Goal: Transaction & Acquisition: Purchase product/service

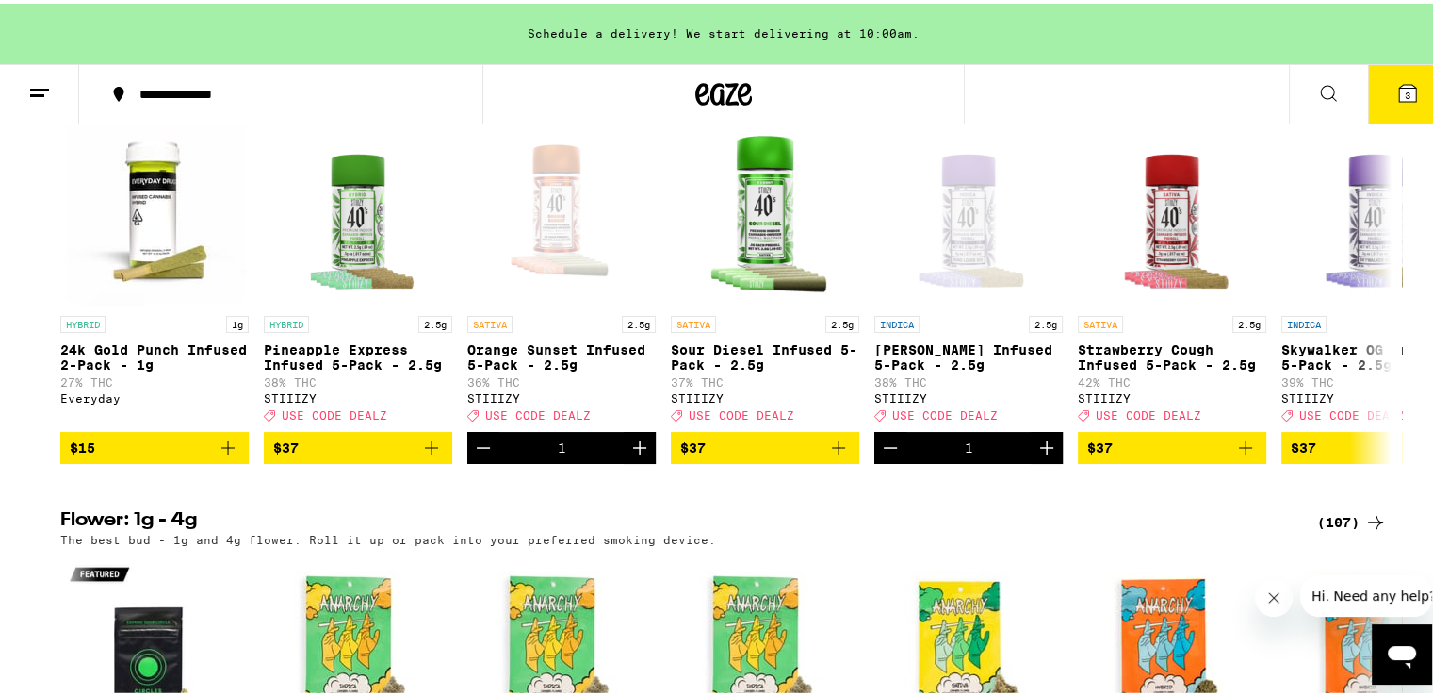
scroll to position [1960, 0]
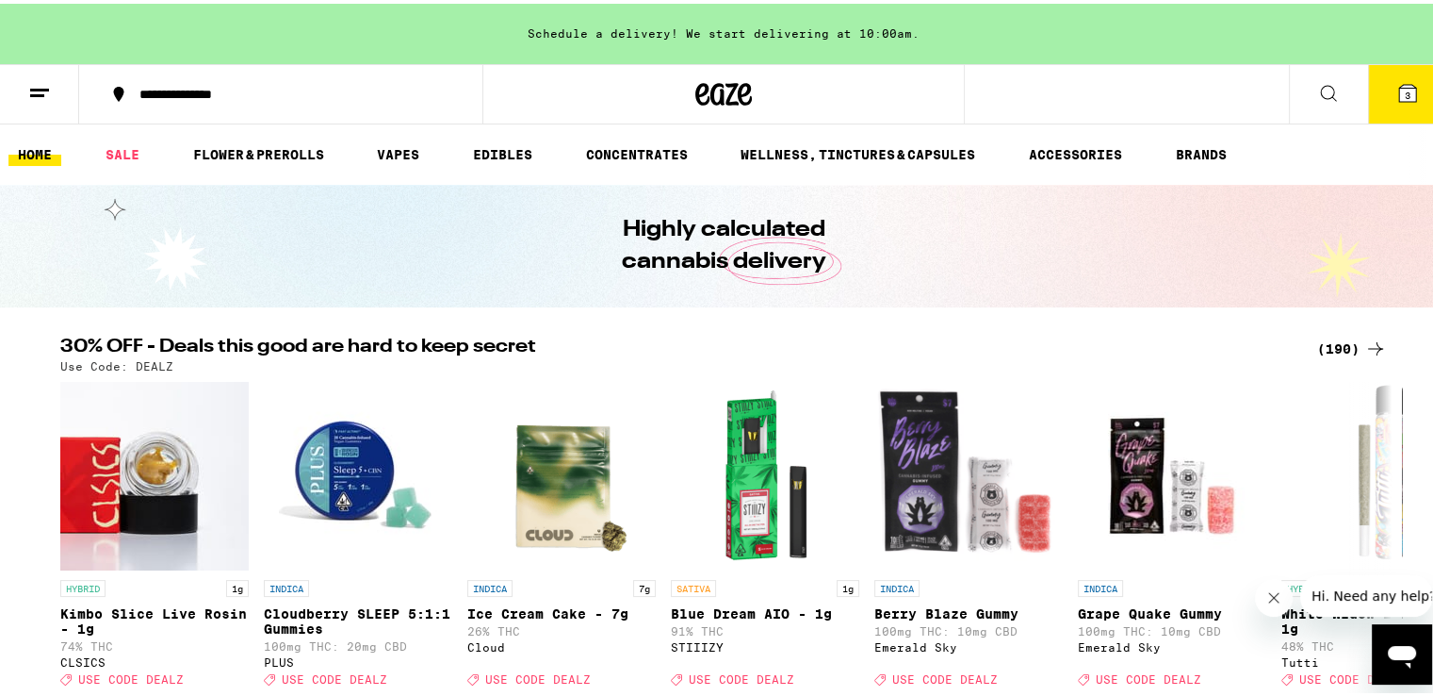
click at [1274, 601] on icon "Close message from company" at bounding box center [1273, 596] width 15 height 15
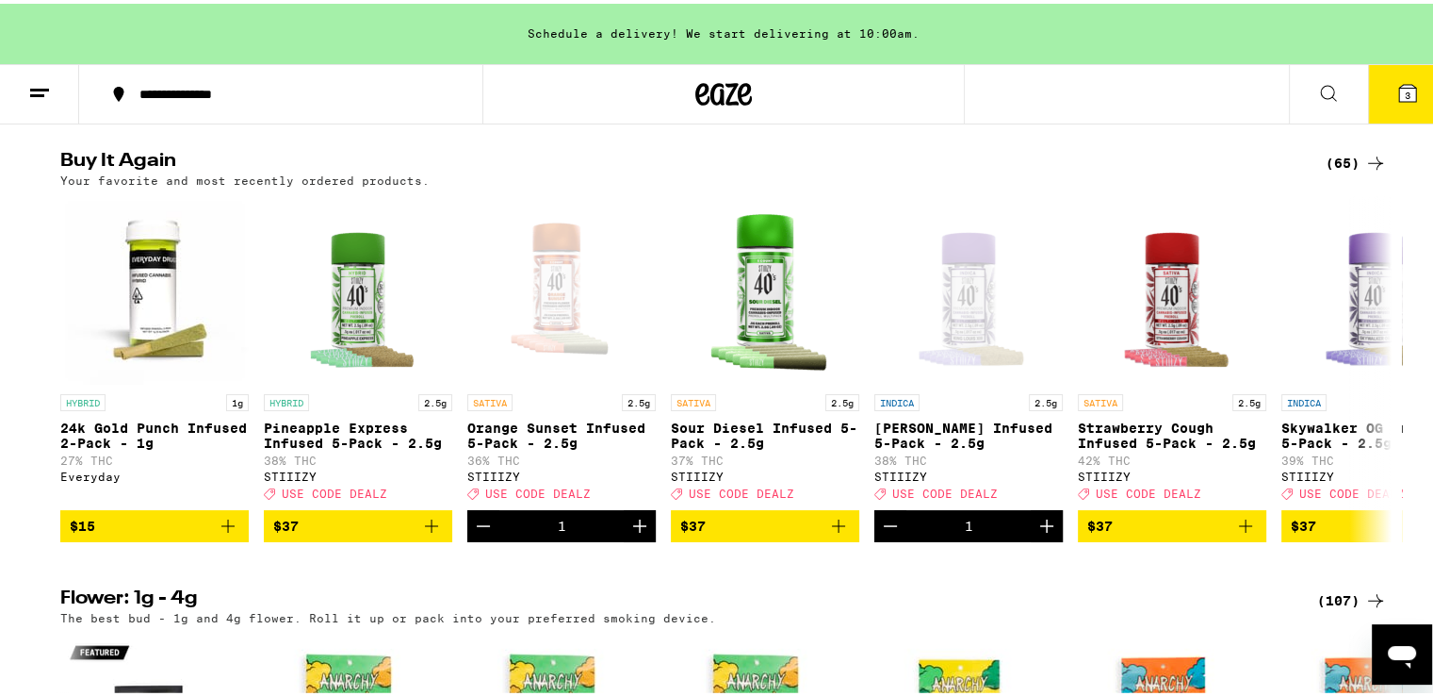
scroll to position [1960, 0]
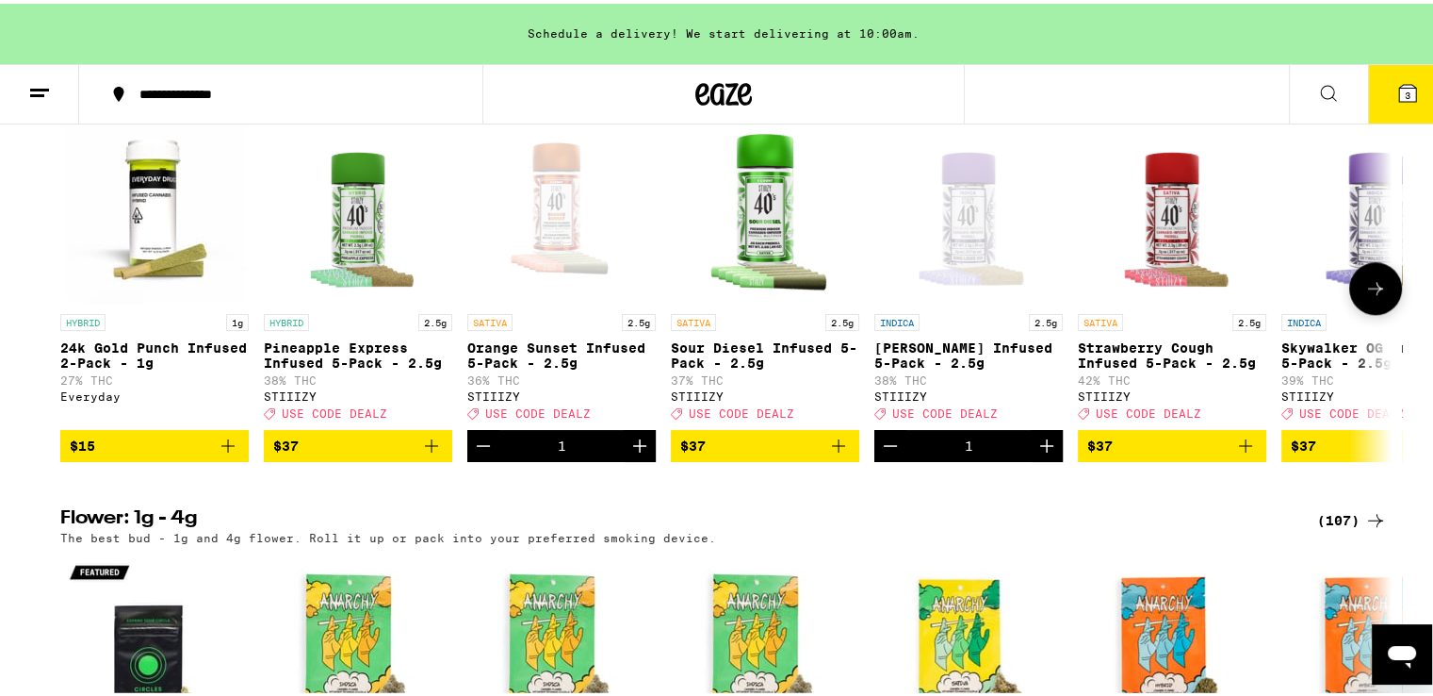
click at [1374, 296] on icon at bounding box center [1376, 284] width 23 height 23
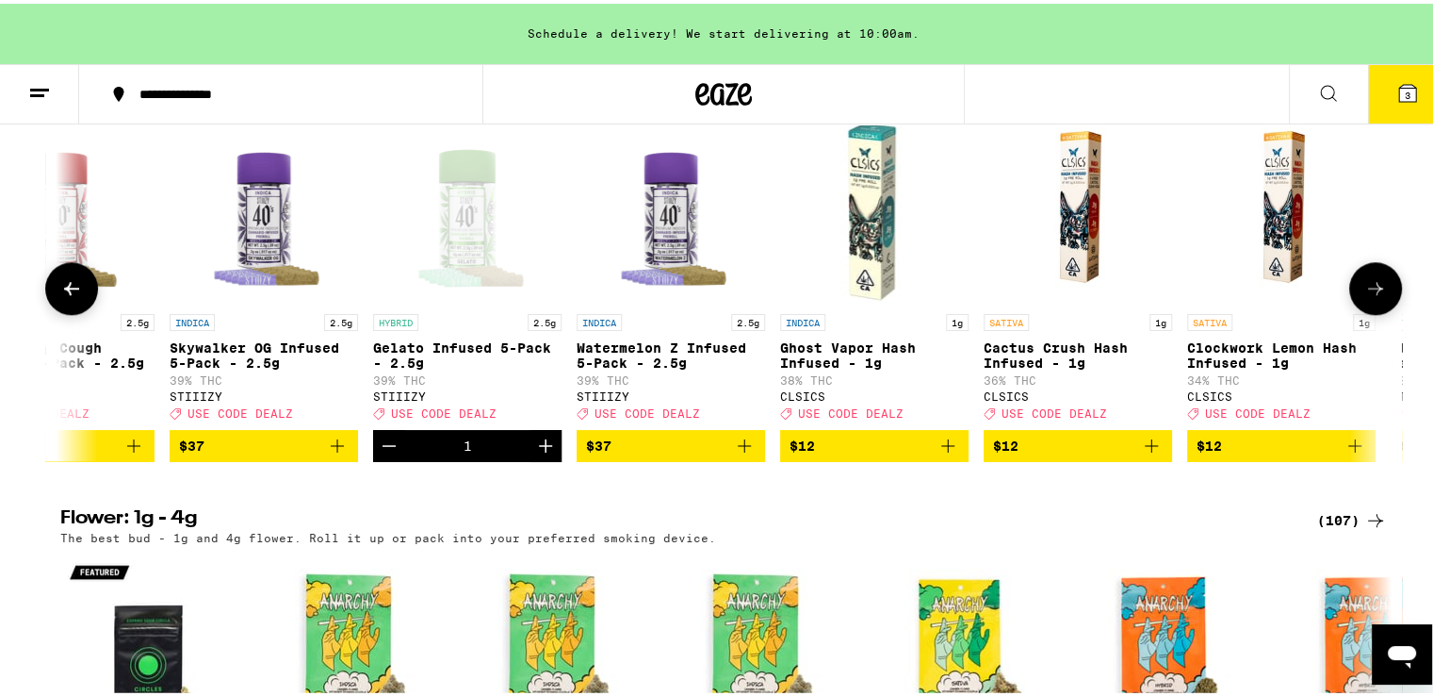
scroll to position [0, 1121]
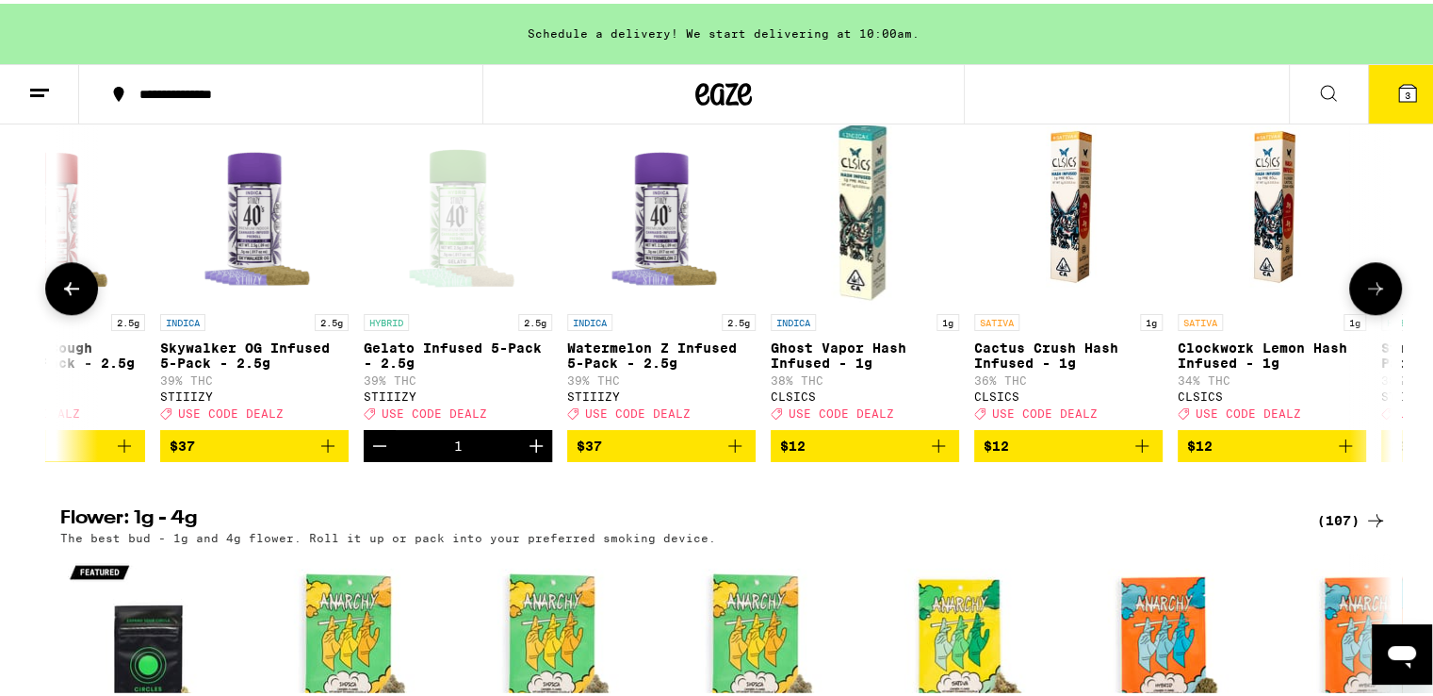
click at [1374, 296] on icon at bounding box center [1376, 284] width 23 height 23
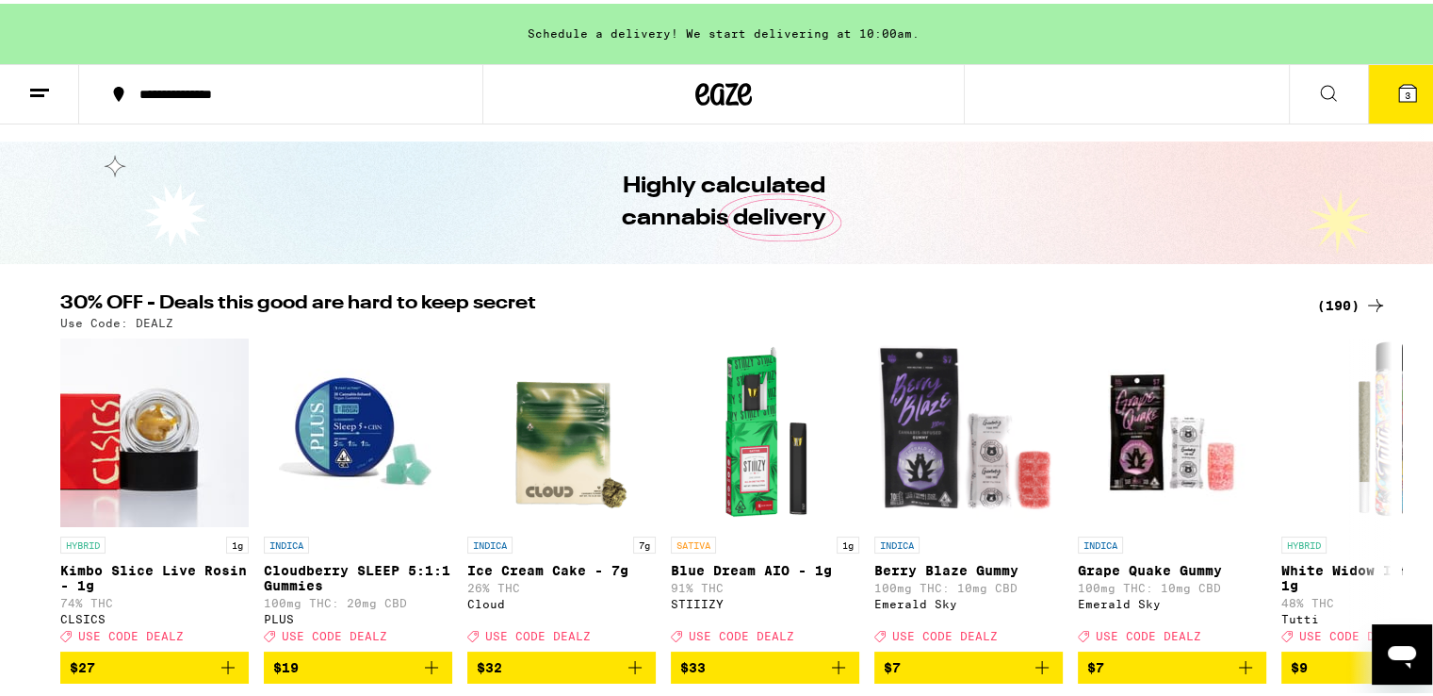
scroll to position [0, 0]
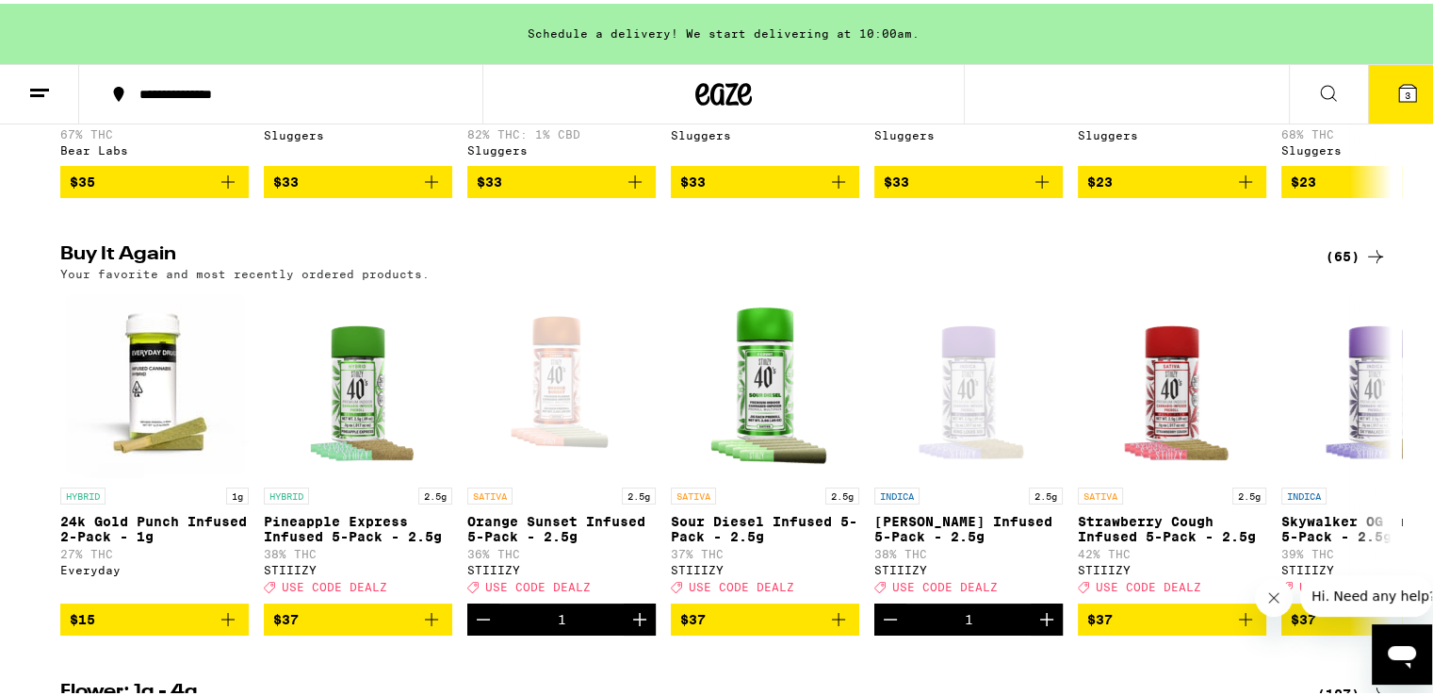
scroll to position [1809, 0]
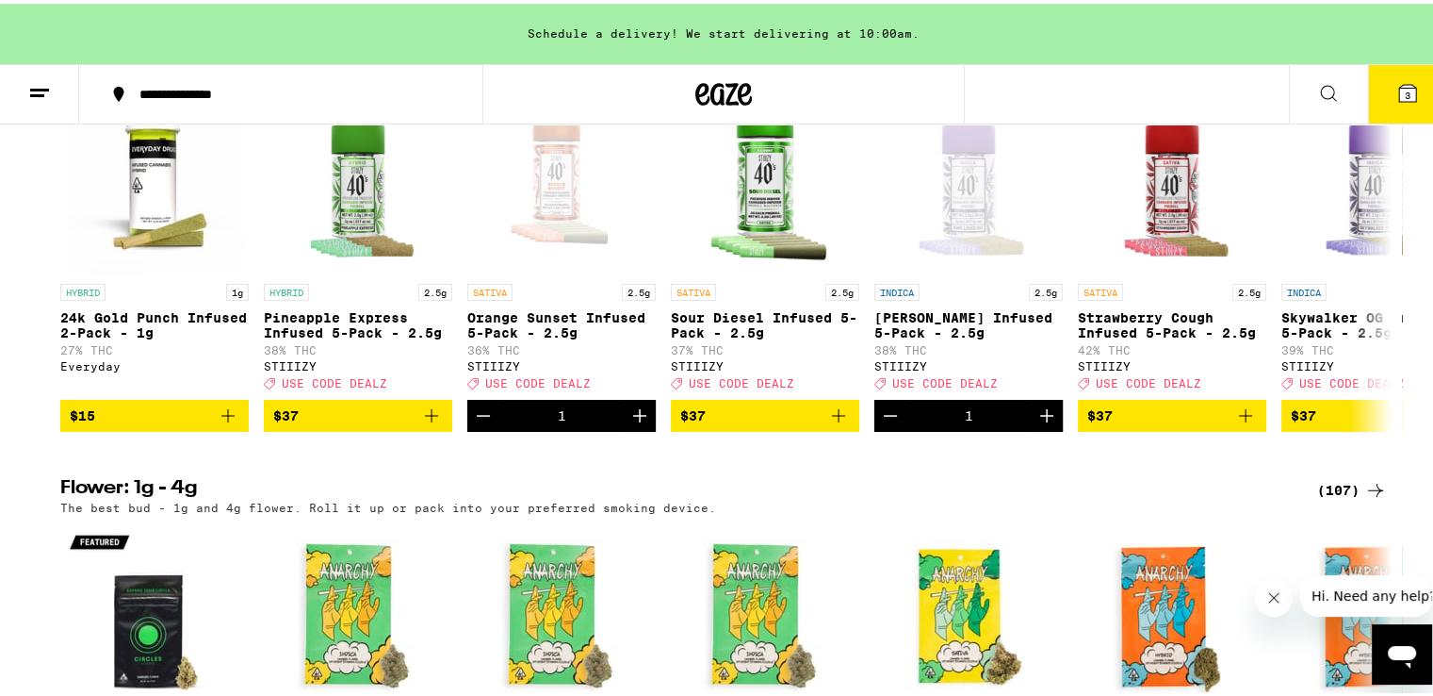
scroll to position [1979, 0]
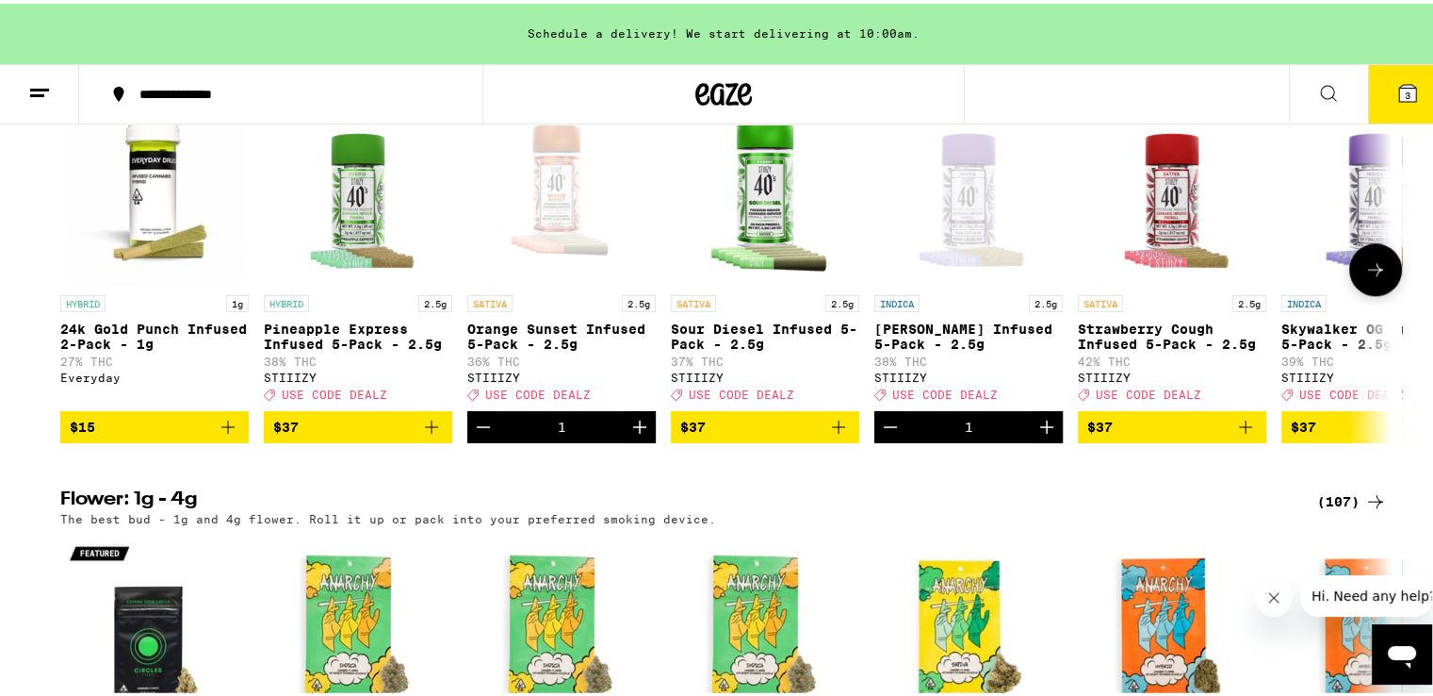
click at [1365, 277] on icon at bounding box center [1376, 265] width 23 height 23
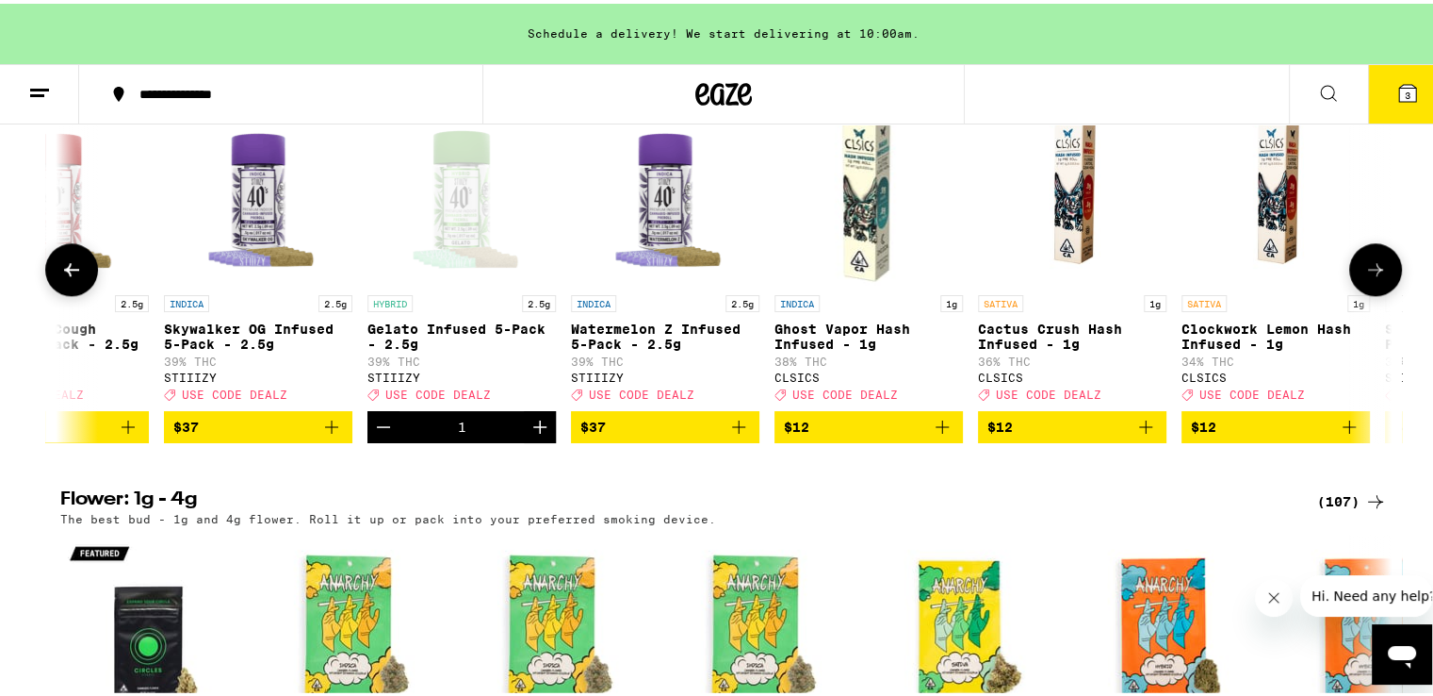
scroll to position [0, 1121]
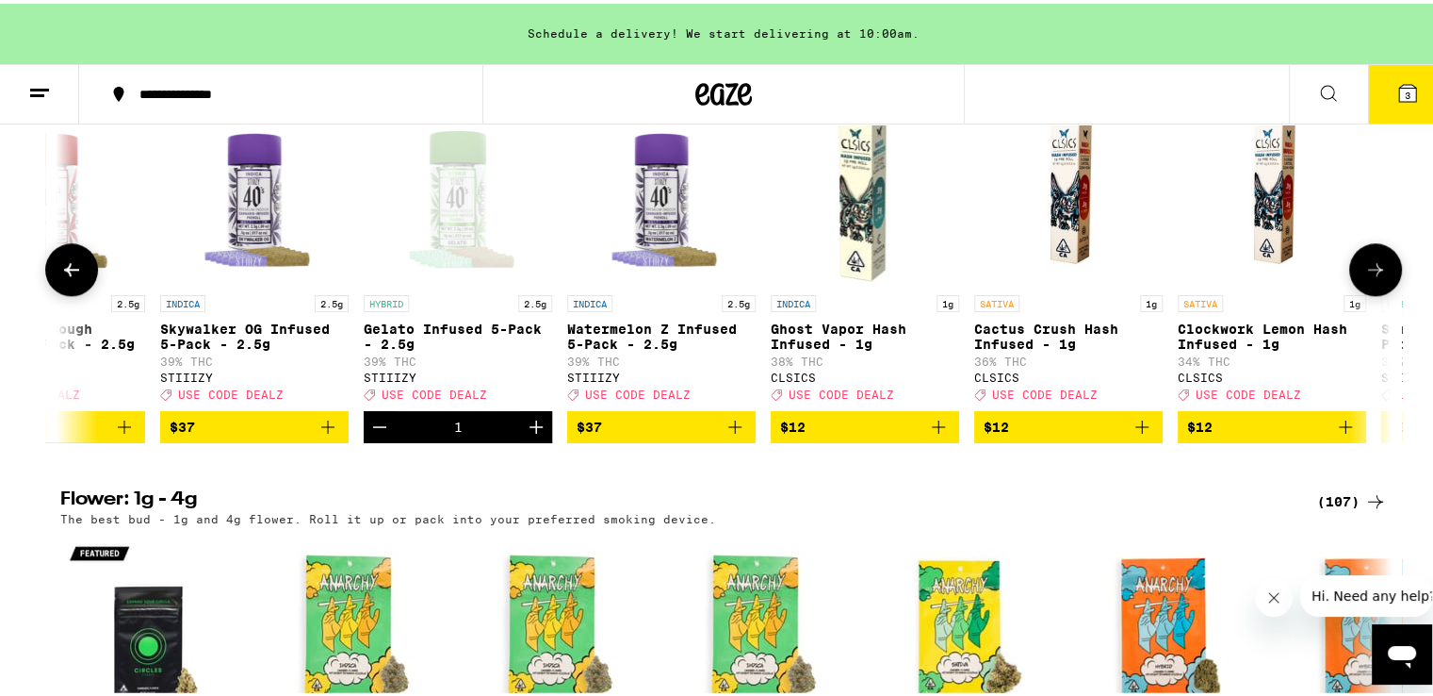
click at [1365, 277] on icon at bounding box center [1376, 265] width 23 height 23
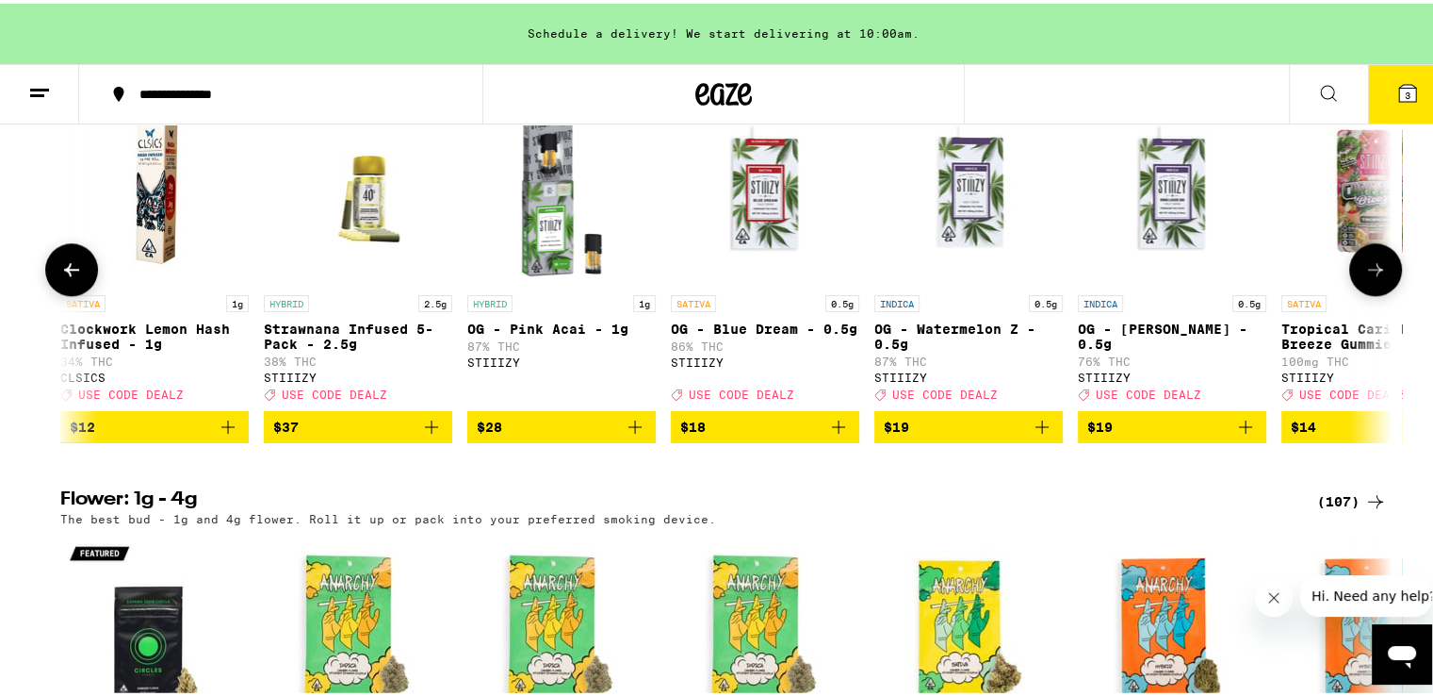
scroll to position [0, 2243]
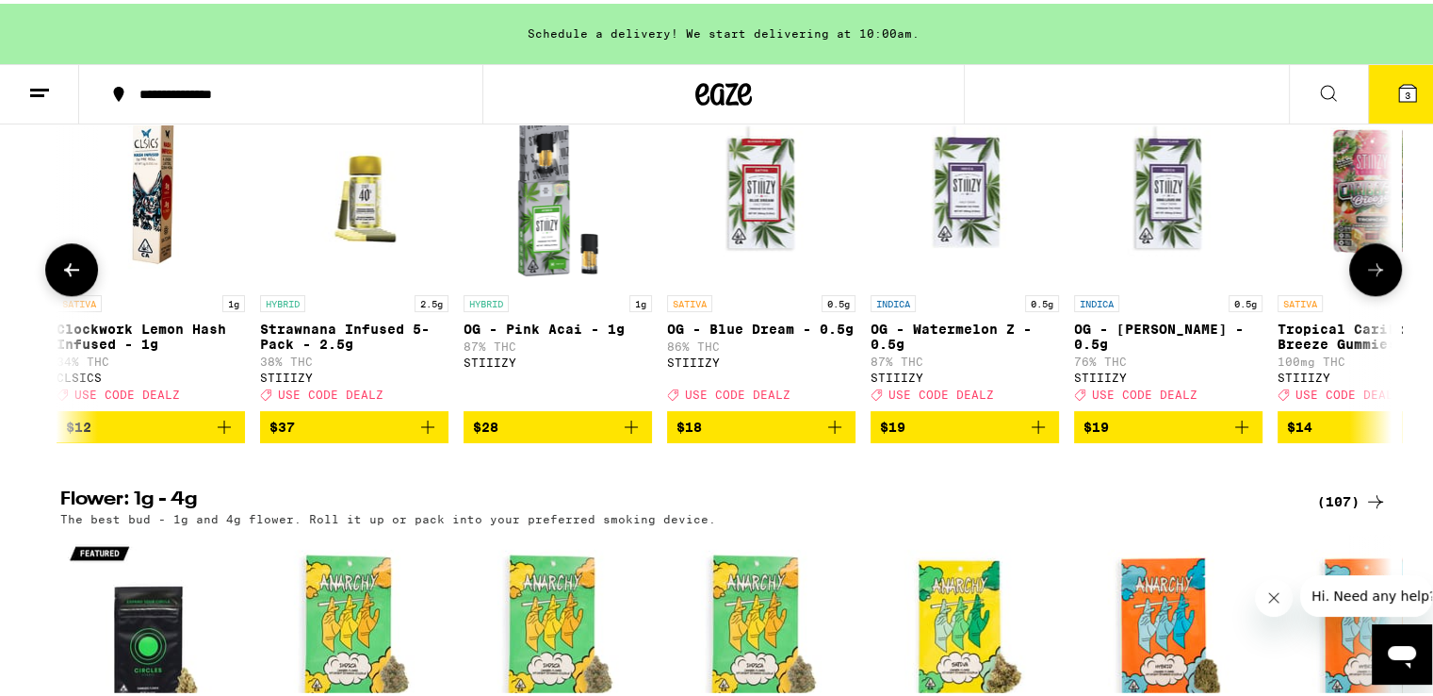
click at [1365, 277] on icon at bounding box center [1376, 265] width 23 height 23
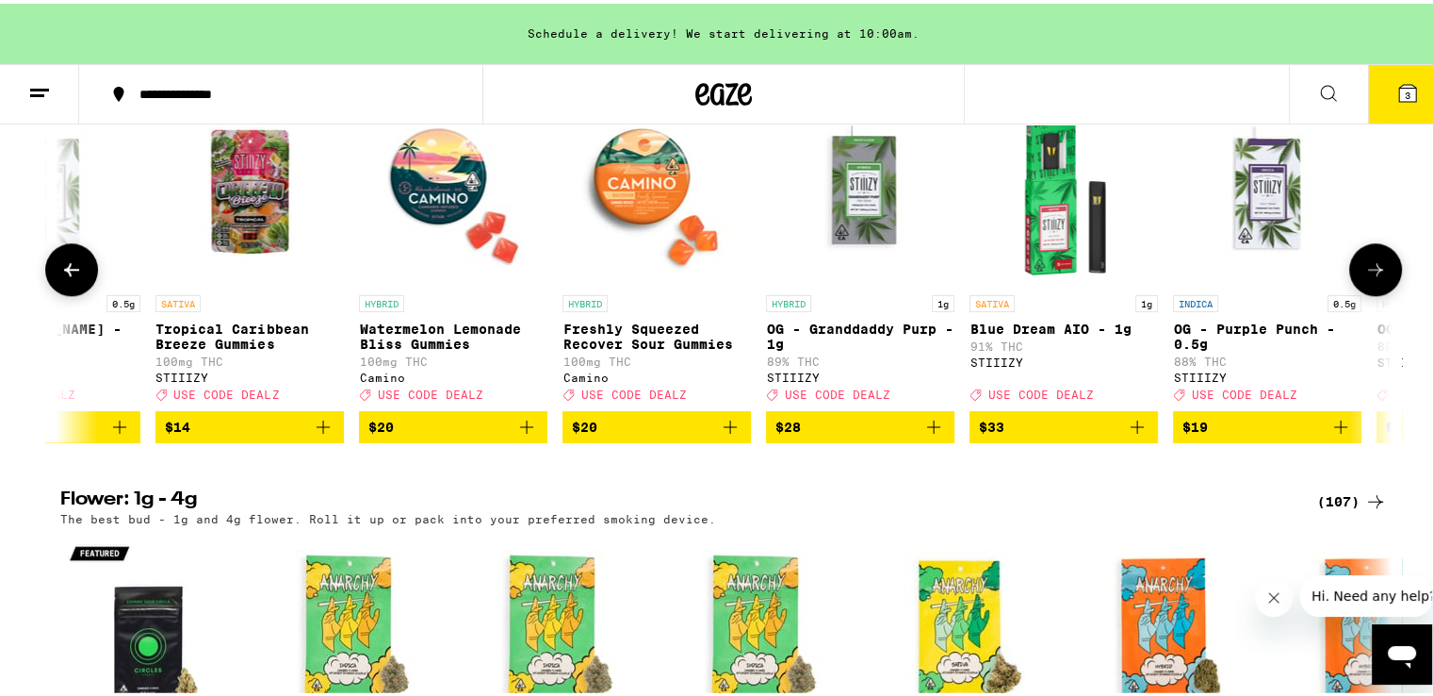
click at [1365, 277] on icon at bounding box center [1376, 265] width 23 height 23
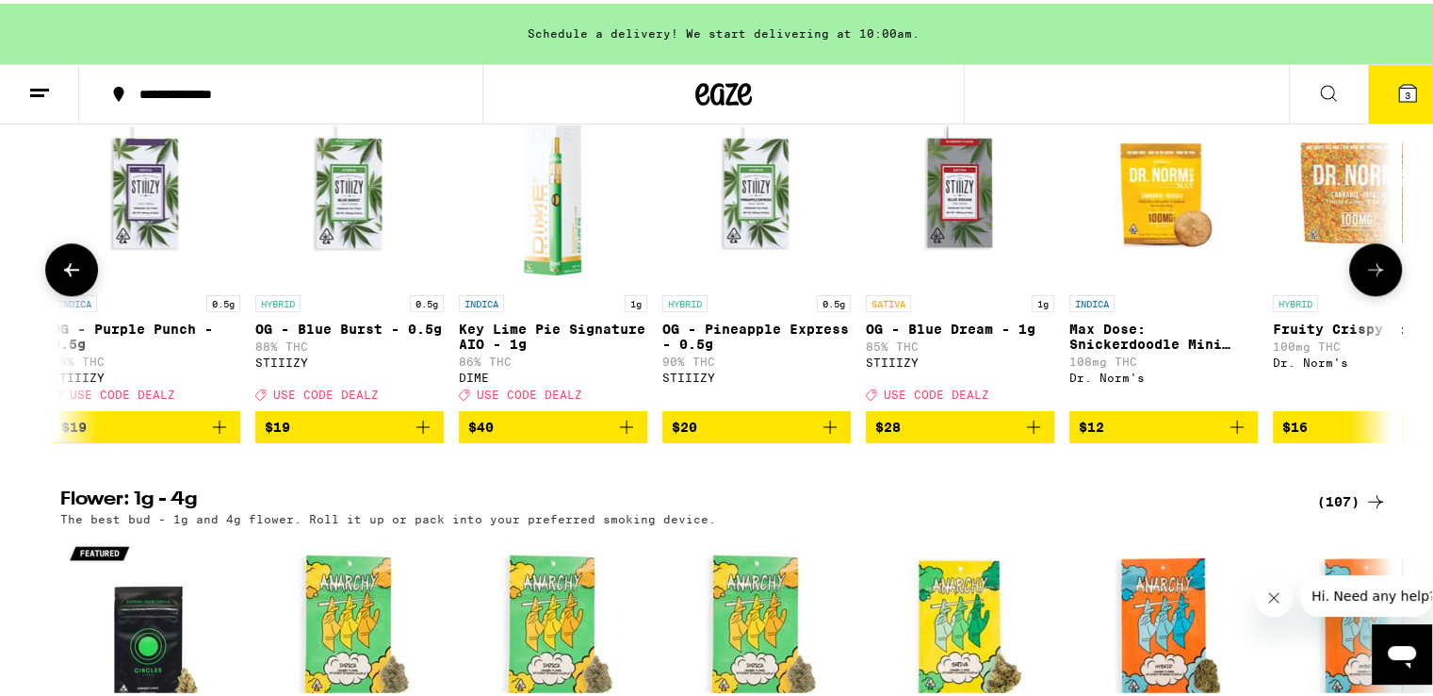
click at [1365, 277] on icon at bounding box center [1376, 265] width 23 height 23
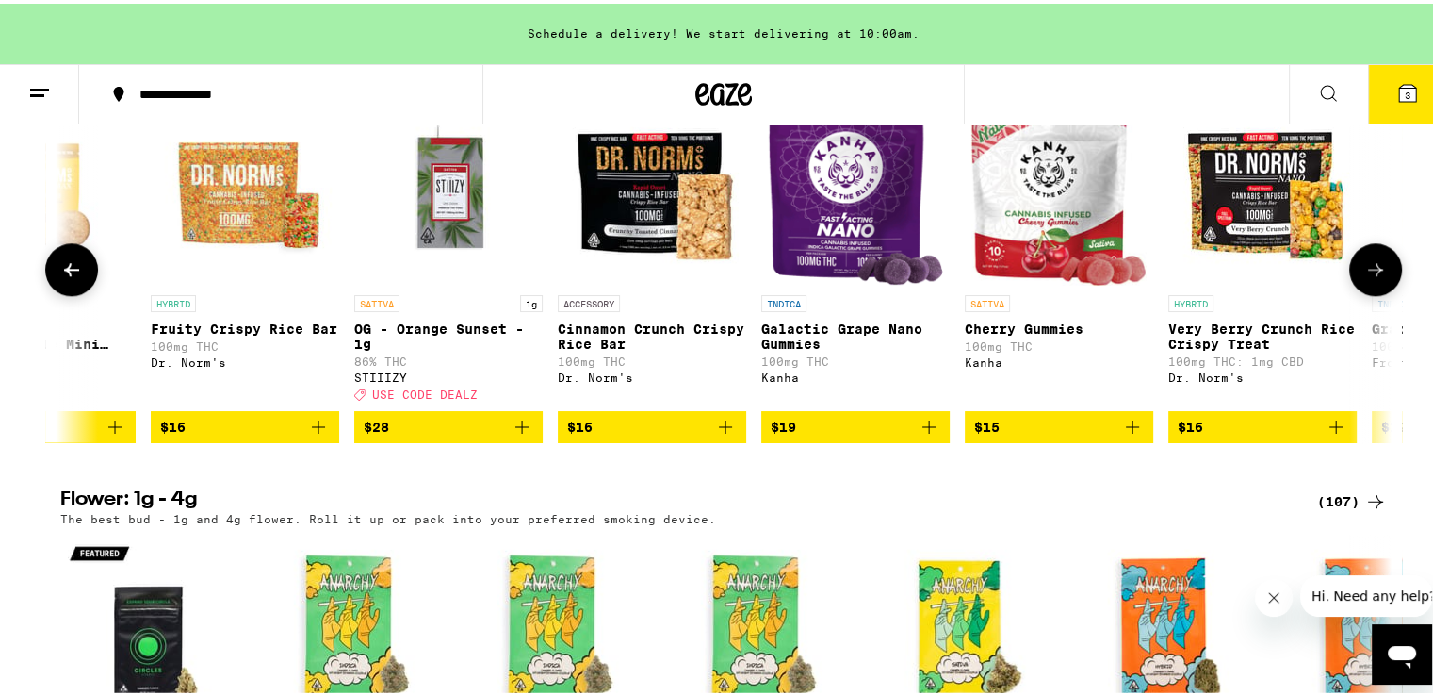
click at [1365, 277] on icon at bounding box center [1376, 265] width 23 height 23
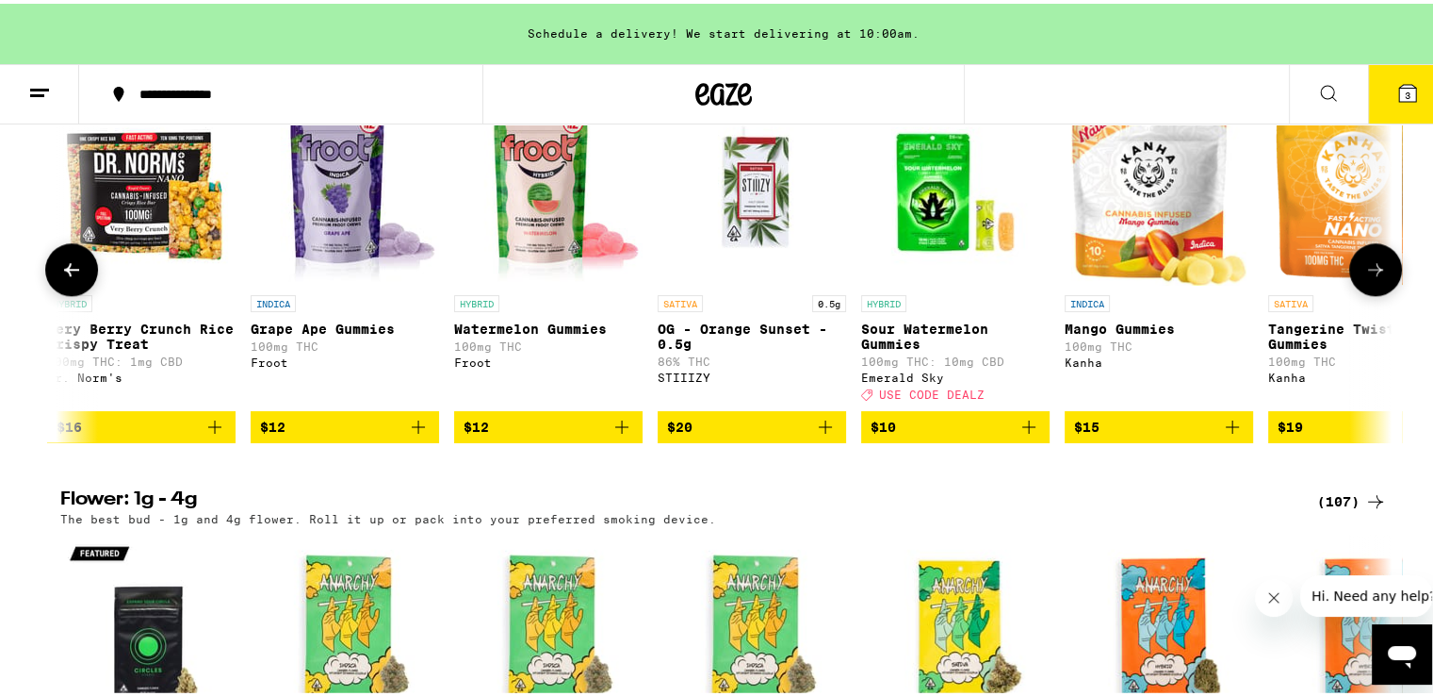
click at [1365, 277] on icon at bounding box center [1376, 265] width 23 height 23
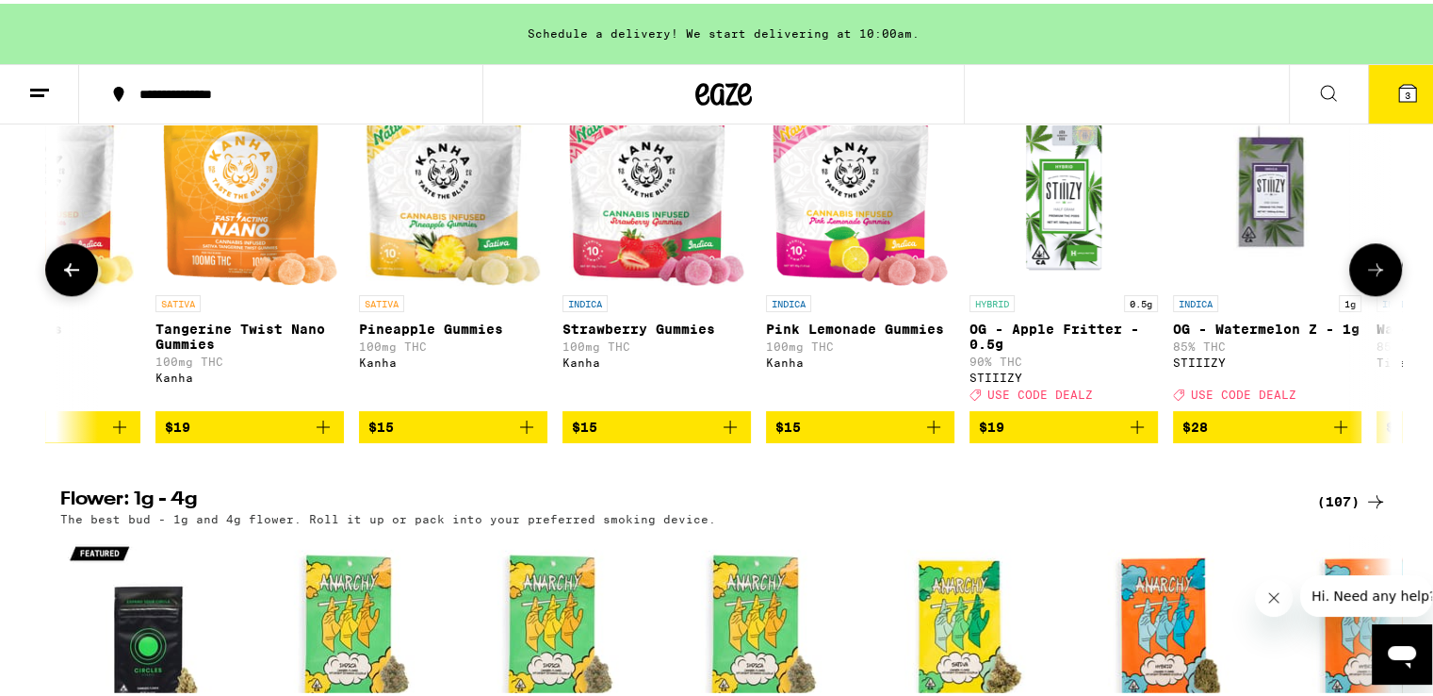
scroll to position [0, 7852]
